Goal: Task Accomplishment & Management: Complete application form

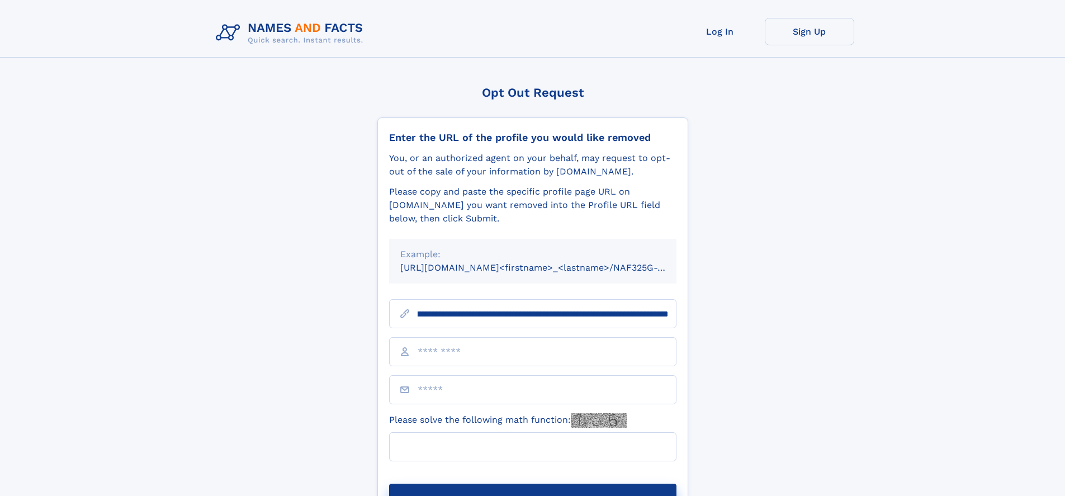
scroll to position [0, 146]
type input "**********"
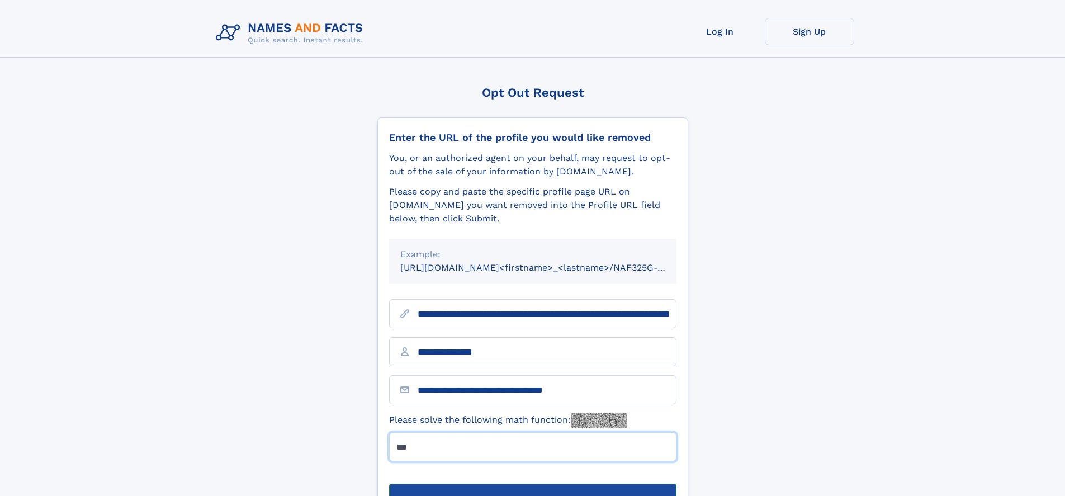
type input "***"
click at [532, 483] on button "Submit Opt Out Request" at bounding box center [532, 501] width 287 height 36
